Goal: Task Accomplishment & Management: Use online tool/utility

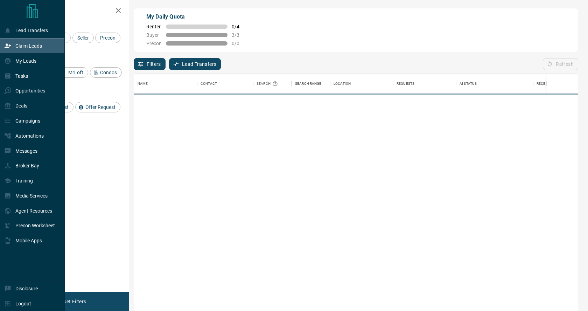
scroll to position [238, 444]
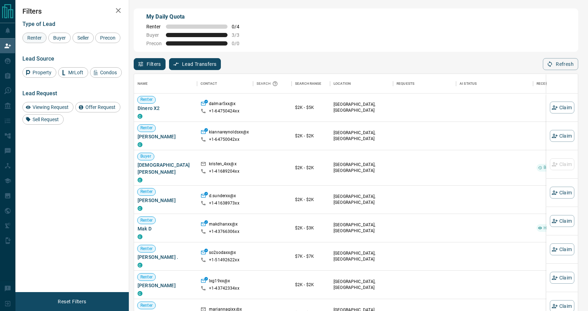
drag, startPoint x: 31, startPoint y: 39, endPoint x: 35, endPoint y: 39, distance: 4.2
click at [32, 39] on span "Renter" at bounding box center [34, 38] width 19 height 6
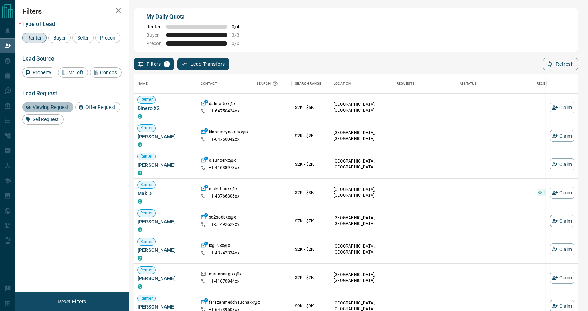
click at [57, 107] on span "Viewing Request" at bounding box center [50, 107] width 41 height 6
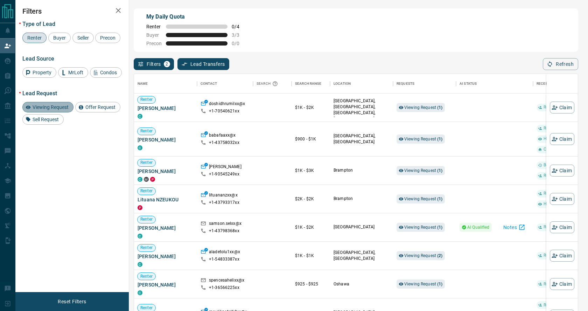
click at [57, 108] on span "Viewing Request" at bounding box center [50, 107] width 41 height 6
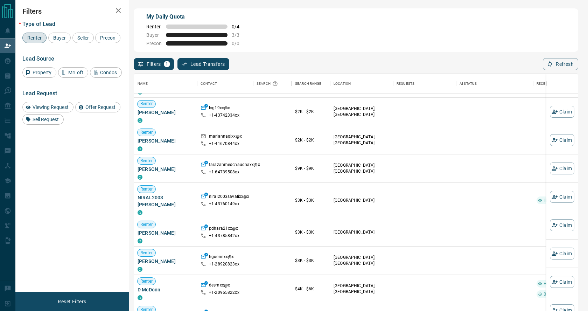
scroll to position [138, 0]
click at [564, 168] on button "Claim" at bounding box center [562, 168] width 25 height 12
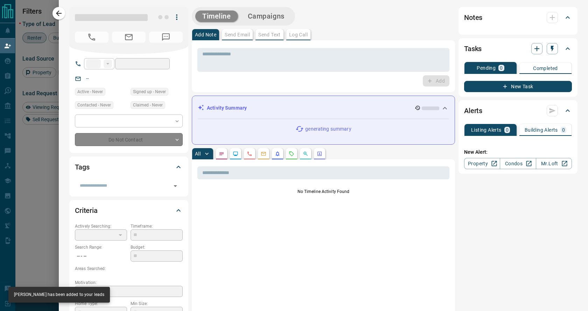
type input "**"
type input "**********"
type input "**"
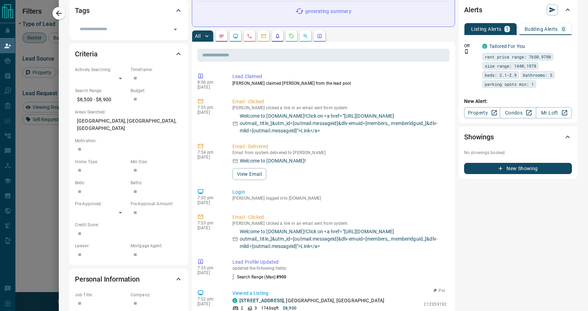
scroll to position [0, 0]
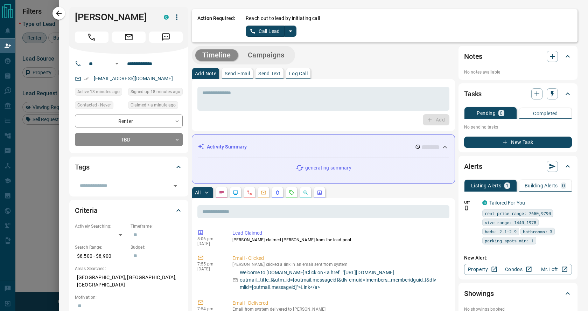
click at [291, 34] on icon "split button" at bounding box center [290, 31] width 8 height 8
drag, startPoint x: 284, startPoint y: 55, endPoint x: 280, endPoint y: 37, distance: 18.6
click at [284, 55] on li "Log Manual Call" at bounding box center [270, 55] width 43 height 11
click at [276, 27] on button "Log Manual Call" at bounding box center [269, 31] width 46 height 11
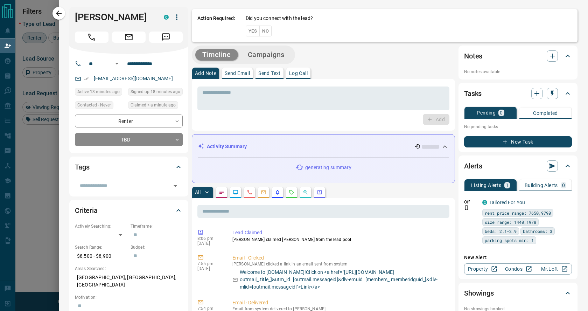
click at [264, 31] on button "No" at bounding box center [265, 31] width 12 height 11
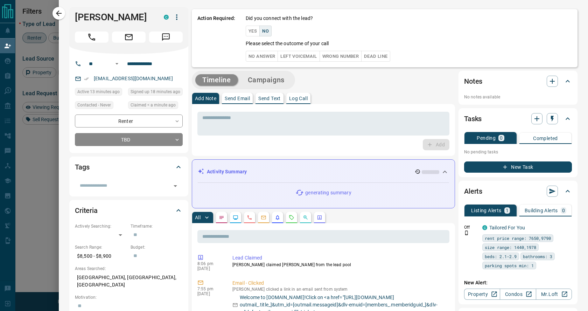
click at [268, 57] on button "No Answer" at bounding box center [262, 56] width 32 height 11
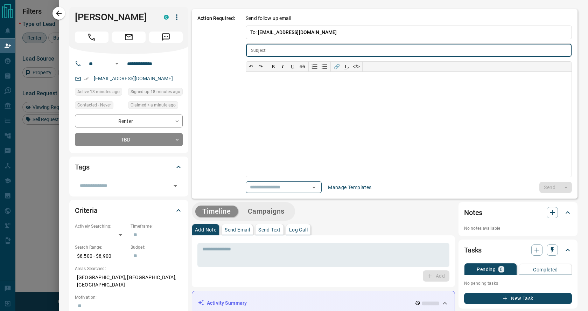
type input "**********"
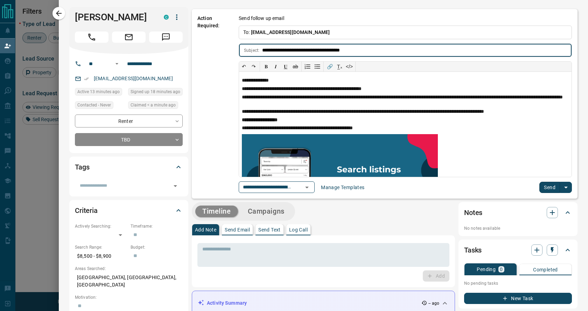
click at [550, 188] on button "Send" at bounding box center [550, 187] width 21 height 11
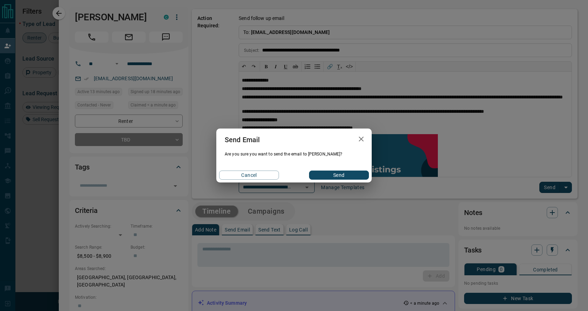
click at [335, 175] on button "Send" at bounding box center [339, 175] width 60 height 9
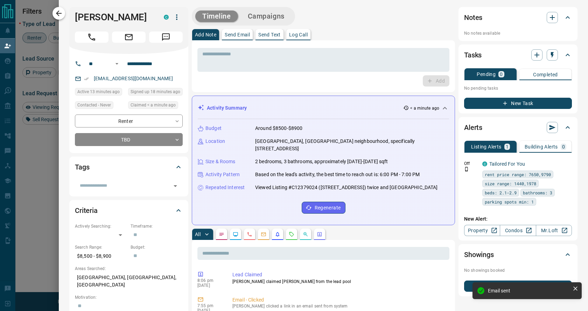
click at [58, 13] on icon "button" at bounding box center [59, 14] width 6 height 6
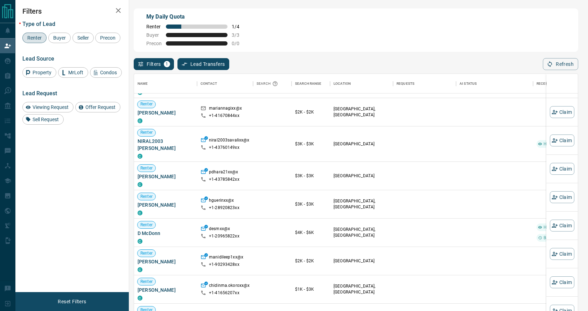
scroll to position [195, 0]
click at [558, 225] on button "Claim" at bounding box center [562, 225] width 25 height 12
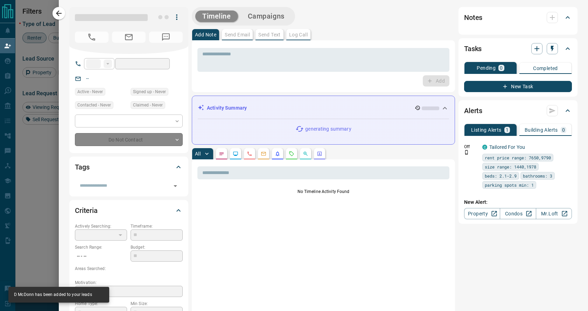
type input "**"
type input "**********"
type input "**"
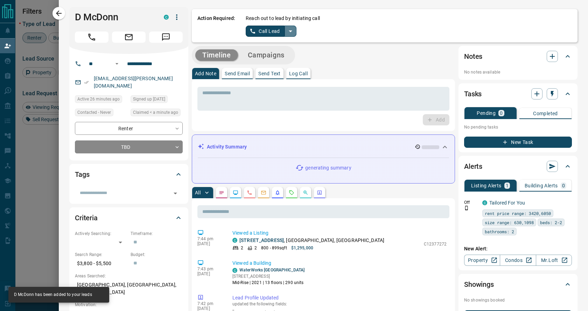
click at [291, 31] on icon "split button" at bounding box center [291, 31] width 4 height 2
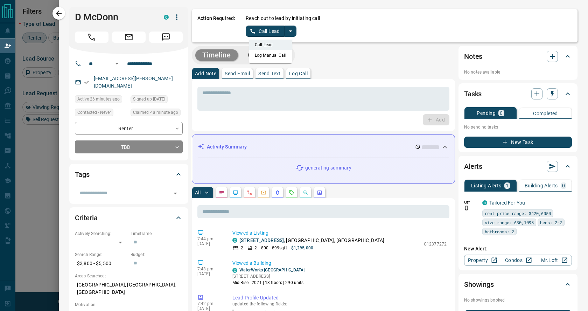
click at [274, 57] on li "Log Manual Call" at bounding box center [270, 55] width 43 height 11
click at [265, 31] on button "Log Manual Call" at bounding box center [269, 31] width 46 height 11
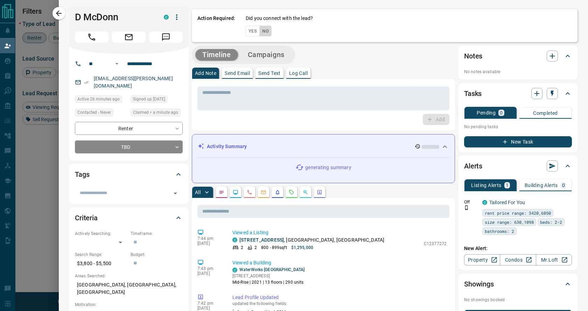
click at [265, 31] on button "No" at bounding box center [265, 31] width 12 height 11
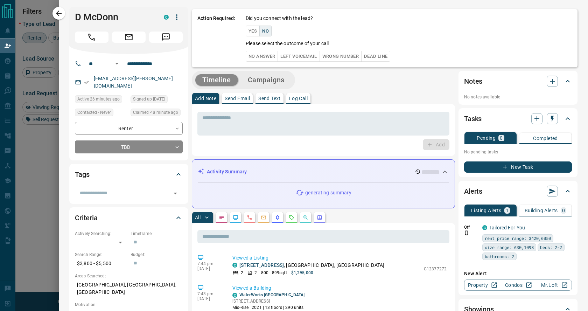
click at [262, 56] on button "No Answer" at bounding box center [262, 56] width 32 height 11
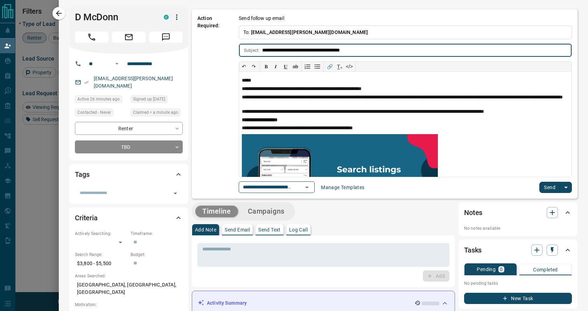
click at [547, 187] on button "Send" at bounding box center [550, 187] width 21 height 11
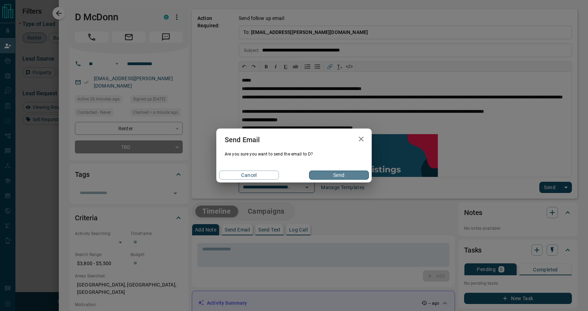
click at [346, 175] on button "Send" at bounding box center [339, 175] width 60 height 9
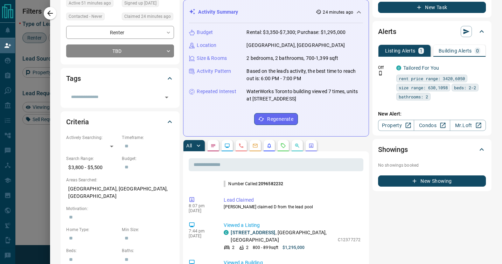
scroll to position [335, 0]
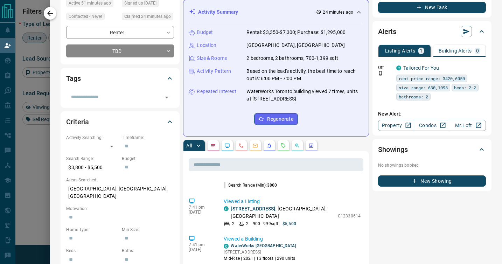
click at [50, 16] on icon "button" at bounding box center [50, 13] width 8 height 8
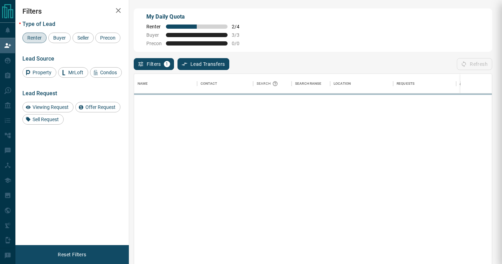
scroll to position [200, 358]
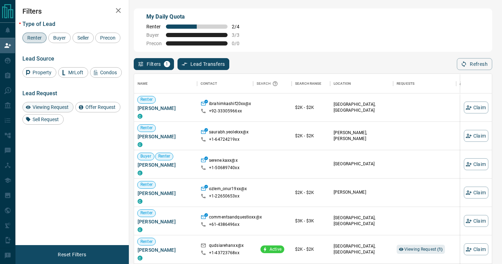
click at [44, 105] on span "Viewing Request" at bounding box center [50, 107] width 41 height 6
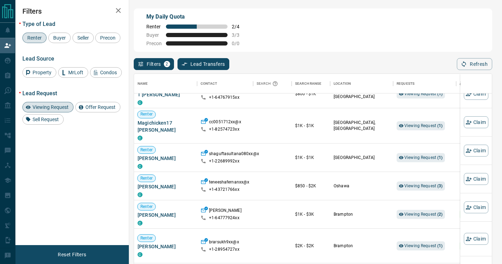
scroll to position [564, 0]
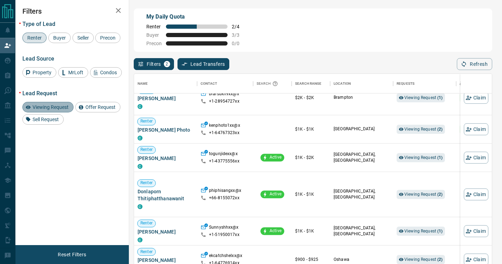
click at [41, 107] on span "Viewing Request" at bounding box center [50, 107] width 41 height 6
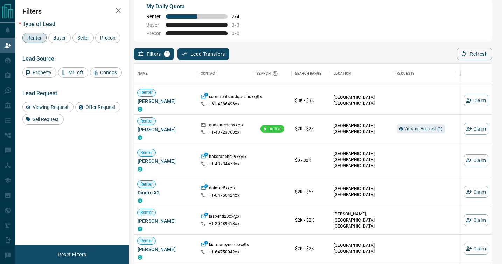
scroll to position [121, 0]
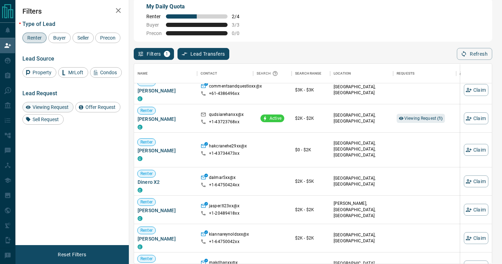
click at [49, 107] on span "Viewing Request" at bounding box center [50, 107] width 41 height 6
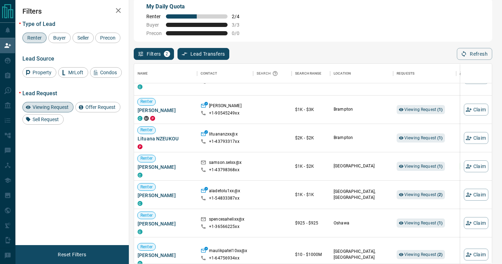
scroll to position [0, 0]
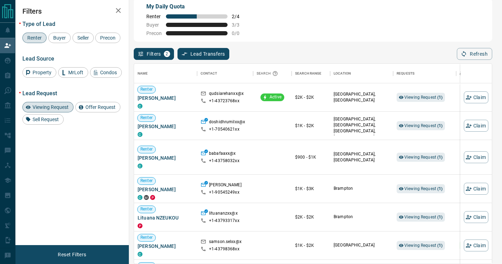
click at [56, 108] on span "Viewing Request" at bounding box center [50, 107] width 41 height 6
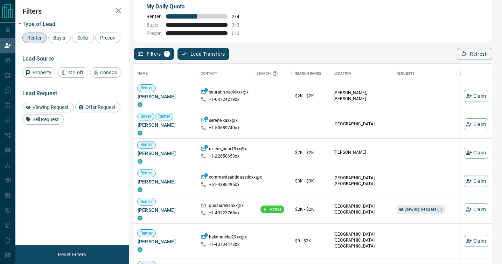
scroll to position [65, 0]
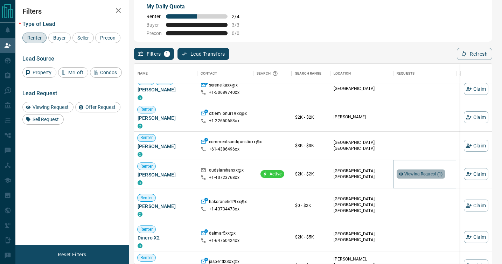
click at [415, 174] on span "Viewing Request ( 1 )" at bounding box center [423, 174] width 39 height 5
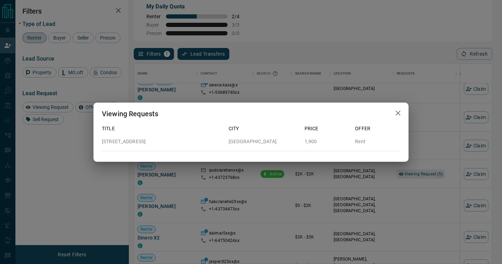
click at [399, 111] on icon "button" at bounding box center [398, 113] width 8 height 8
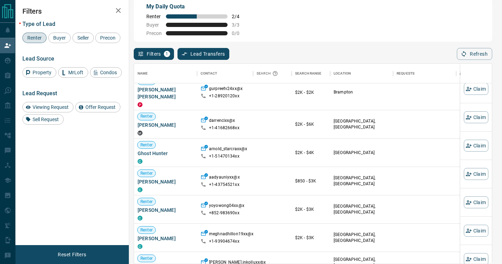
scroll to position [1630, 0]
